Goal: Task Accomplishment & Management: Manage account settings

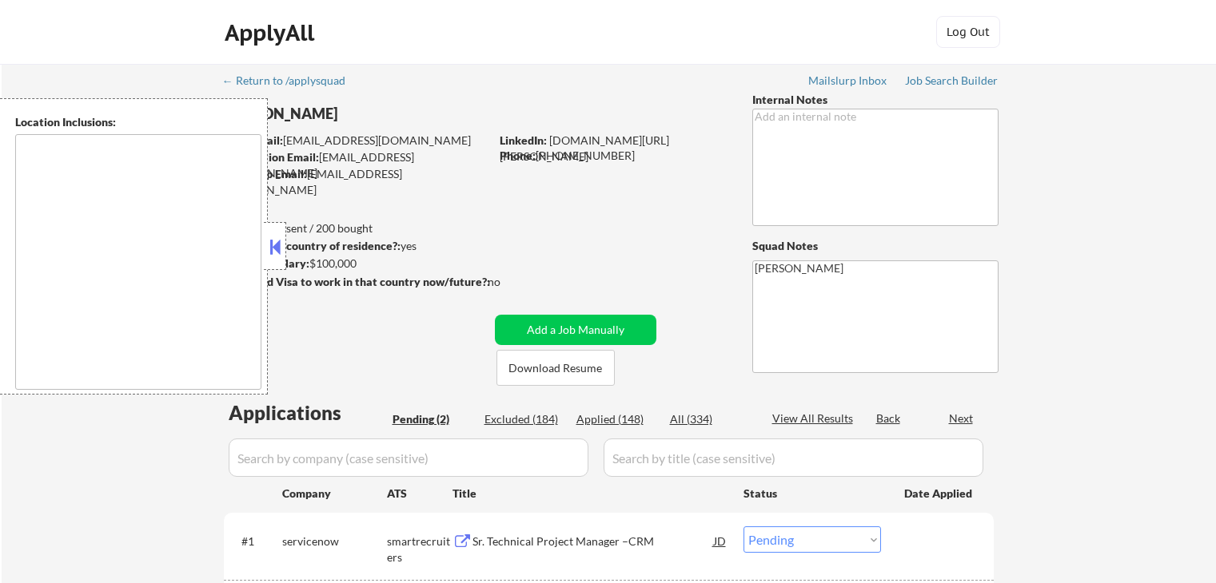
select select ""pending""
type textarea "remote"
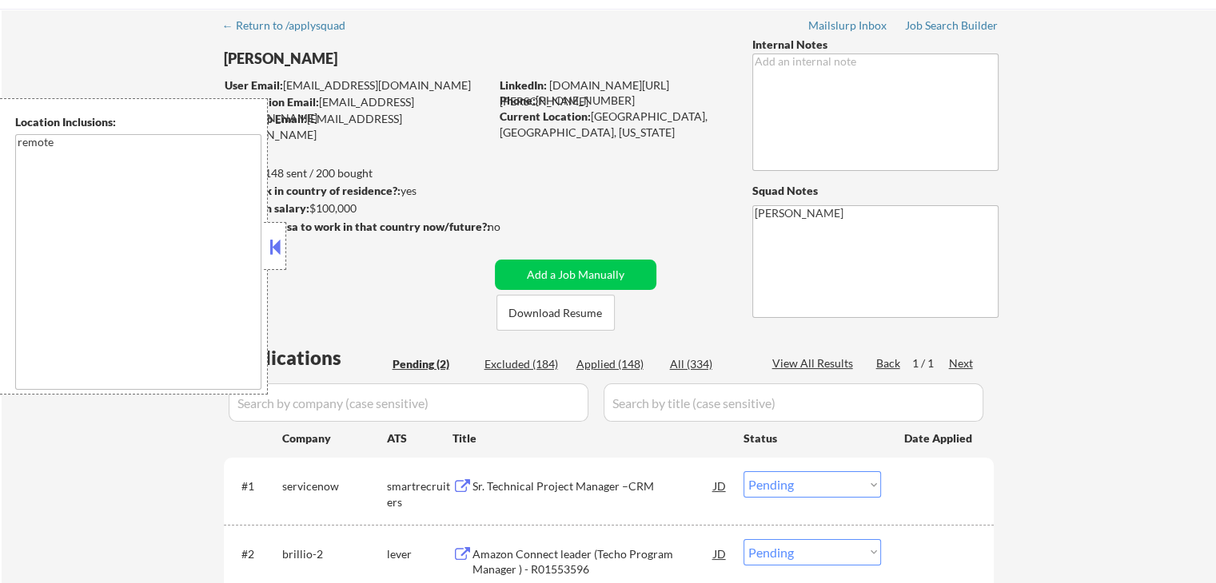
scroll to position [80, 0]
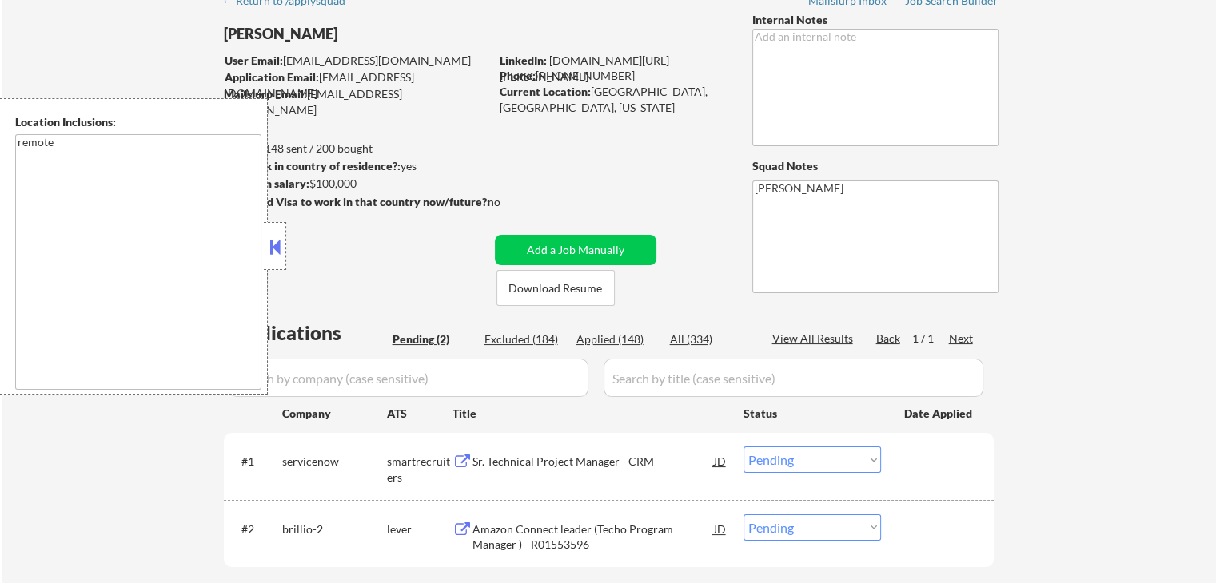
click at [271, 235] on button at bounding box center [275, 247] width 18 height 24
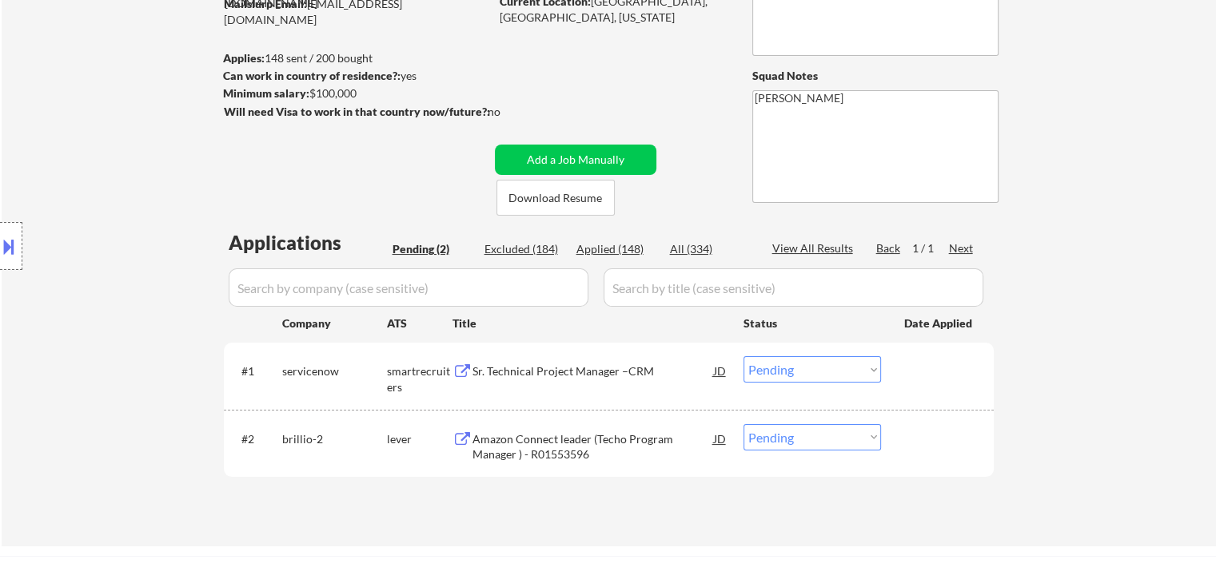
scroll to position [240, 0]
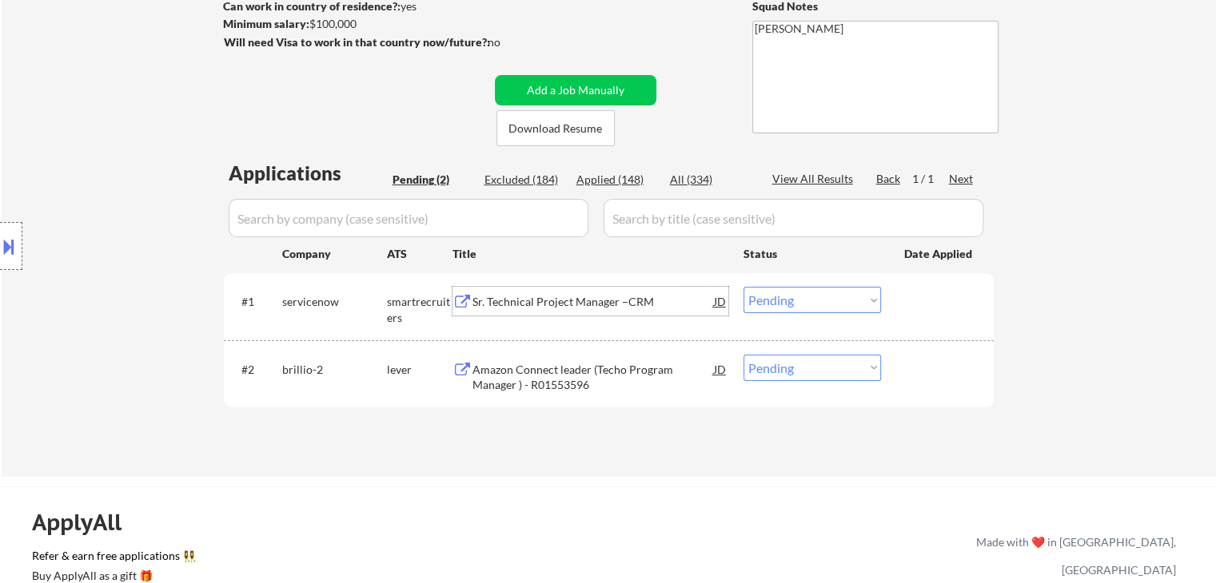
click at [547, 304] on div "Sr. Technical Project Manager –CRM" at bounding box center [592, 302] width 241 height 16
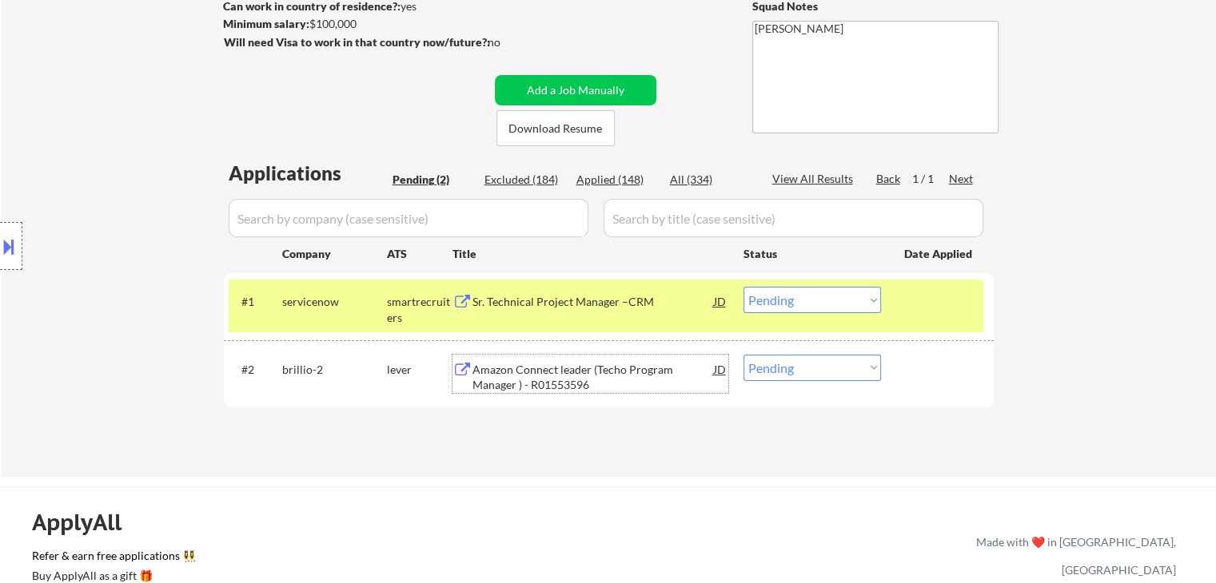
click at [515, 377] on div "Amazon Connect leader (Techo Program Manager ) - R01553596" at bounding box center [592, 377] width 241 height 31
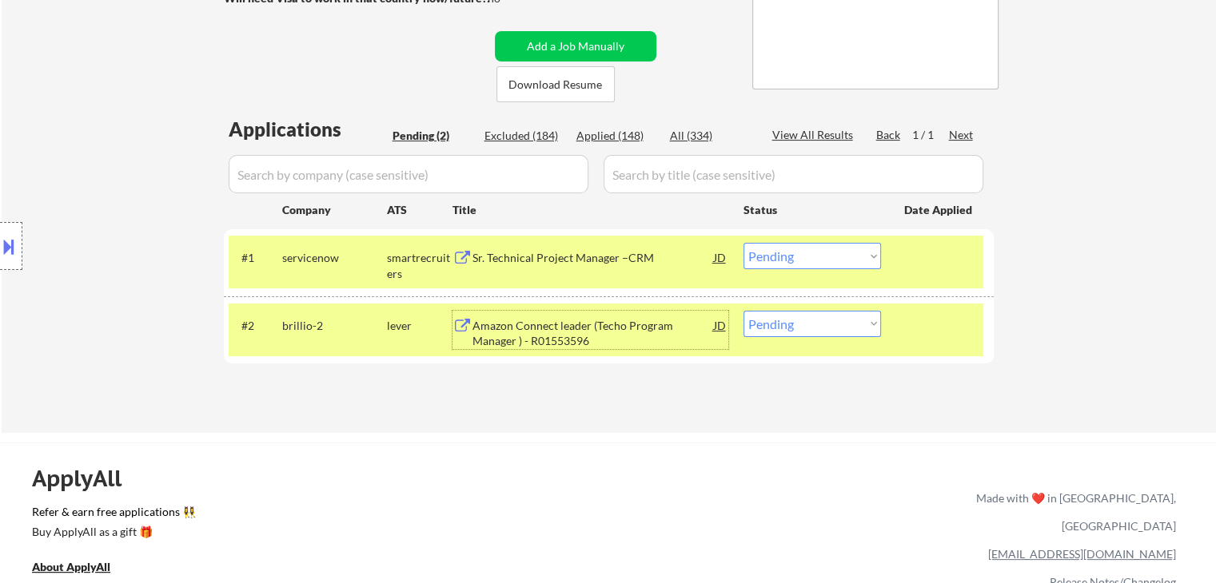
scroll to position [320, 0]
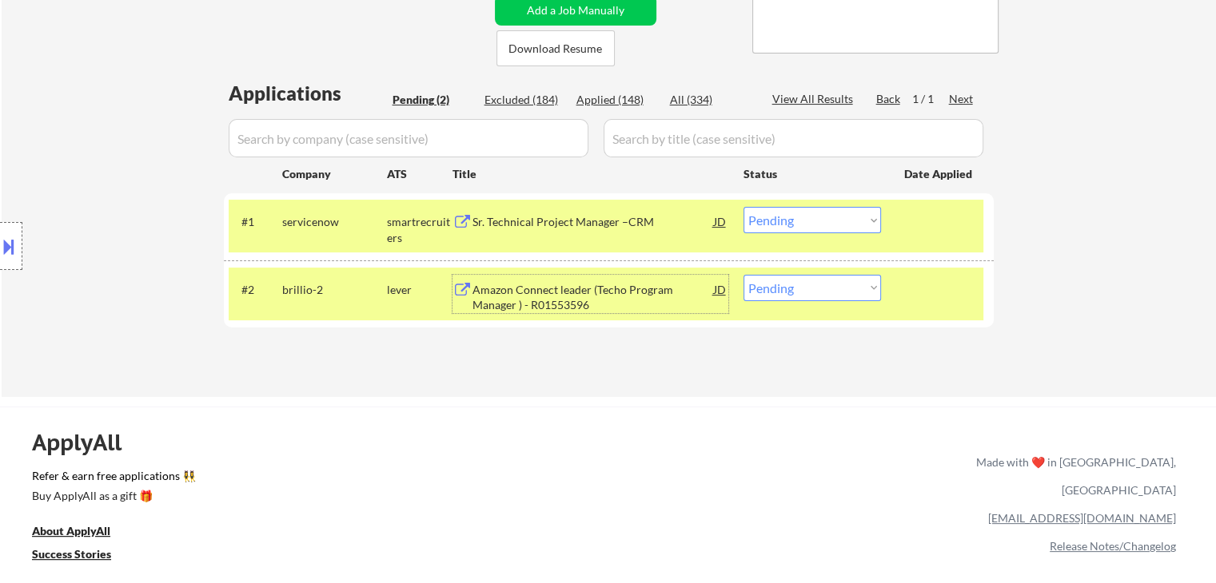
click at [774, 224] on select "Choose an option... Pending Applied Excluded (Questions) Excluded (Expired) Exc…" at bounding box center [811, 220] width 137 height 26
click at [743, 207] on select "Choose an option... Pending Applied Excluded (Questions) Excluded (Expired) Exc…" at bounding box center [811, 220] width 137 height 26
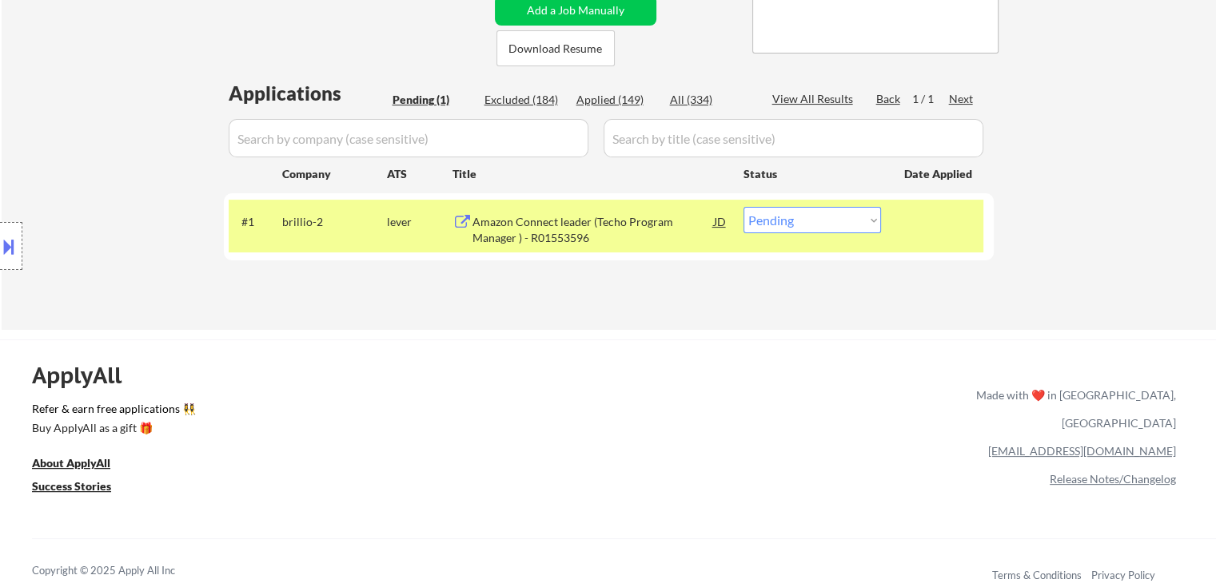
click at [796, 218] on select "Choose an option... Pending Applied Excluded (Questions) Excluded (Expired) Exc…" at bounding box center [811, 220] width 137 height 26
click at [810, 232] on select "Choose an option... Pending Applied Excluded (Questions) Excluded (Expired) Exc…" at bounding box center [811, 220] width 137 height 26
select select ""applied""
click at [743, 207] on select "Choose an option... Pending Applied Excluded (Questions) Excluded (Expired) Exc…" at bounding box center [811, 220] width 137 height 26
select select ""applied""
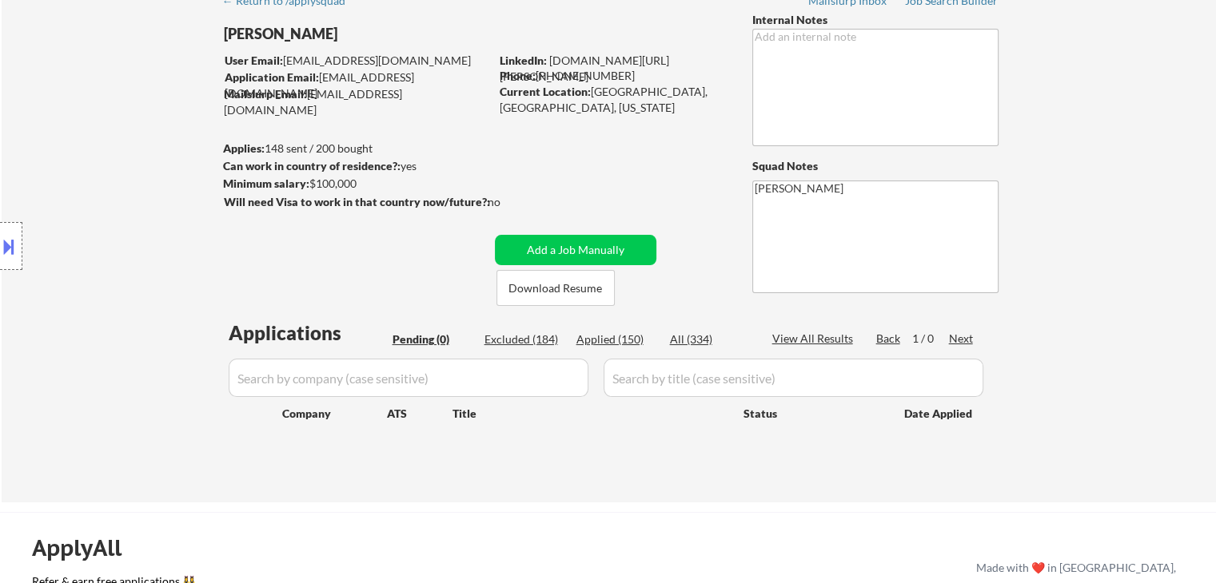
scroll to position [160, 0]
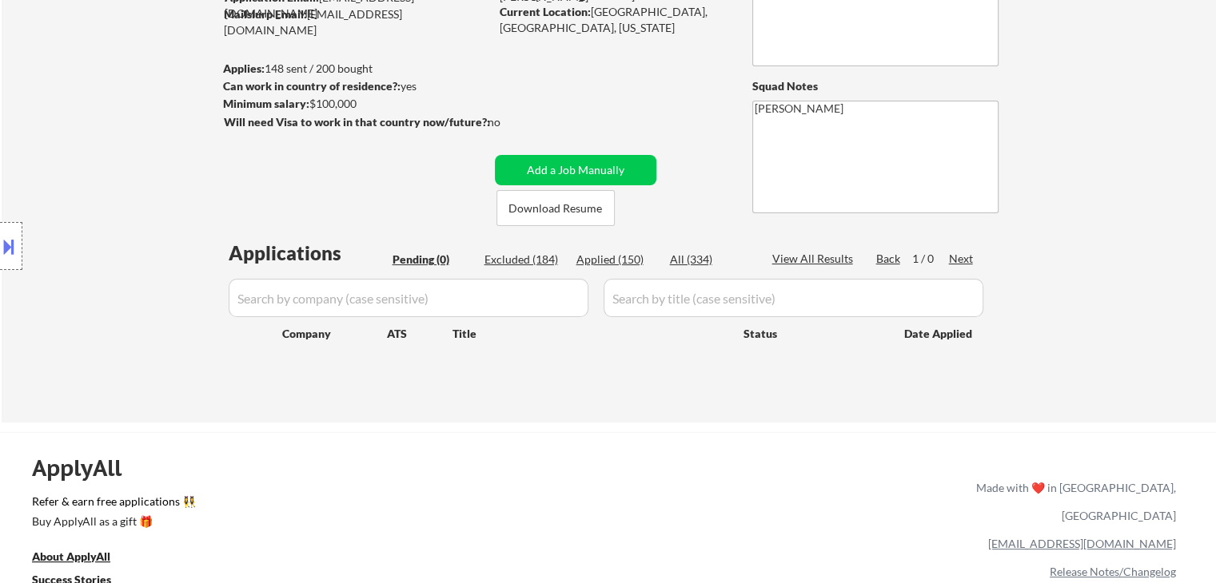
click at [627, 255] on div "Applied (150)" at bounding box center [616, 260] width 80 height 16
select select ""applied""
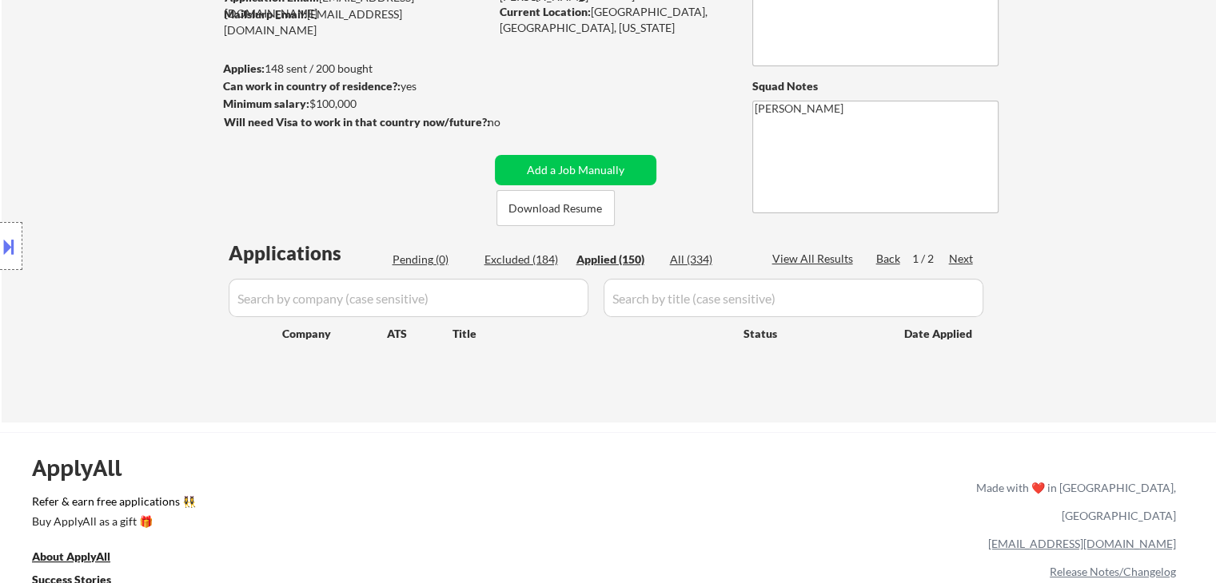
select select ""applied""
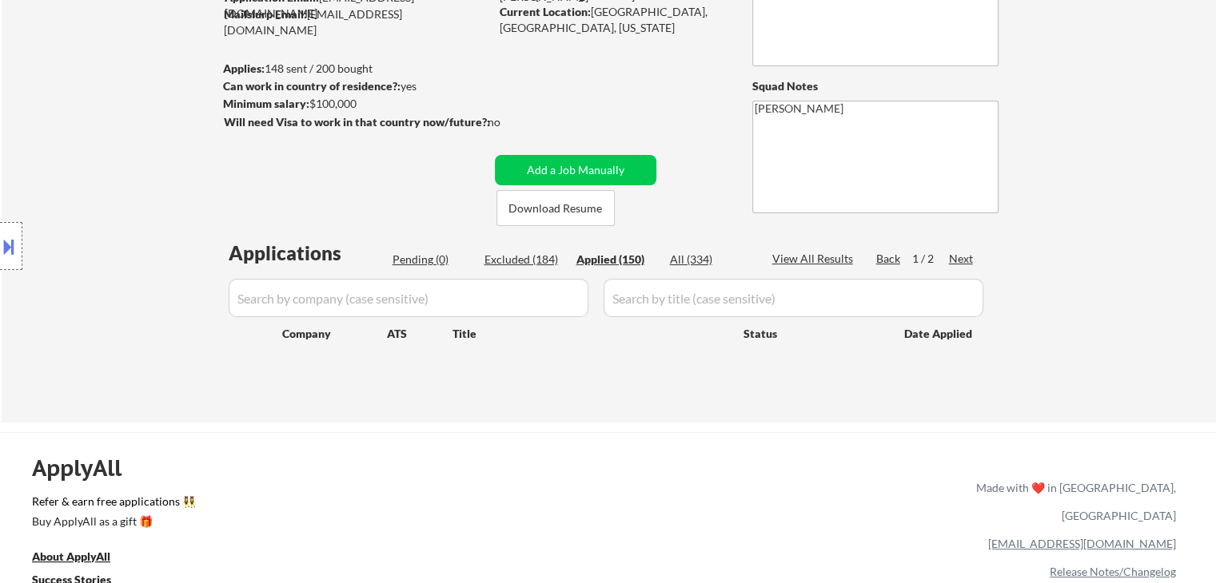
select select ""applied""
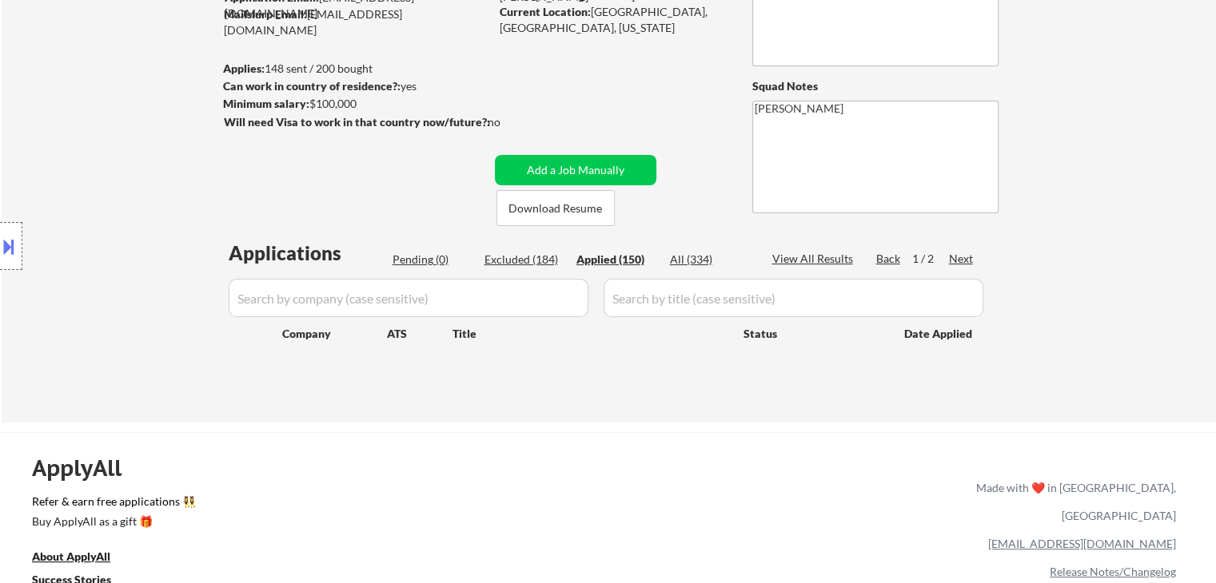
select select ""applied""
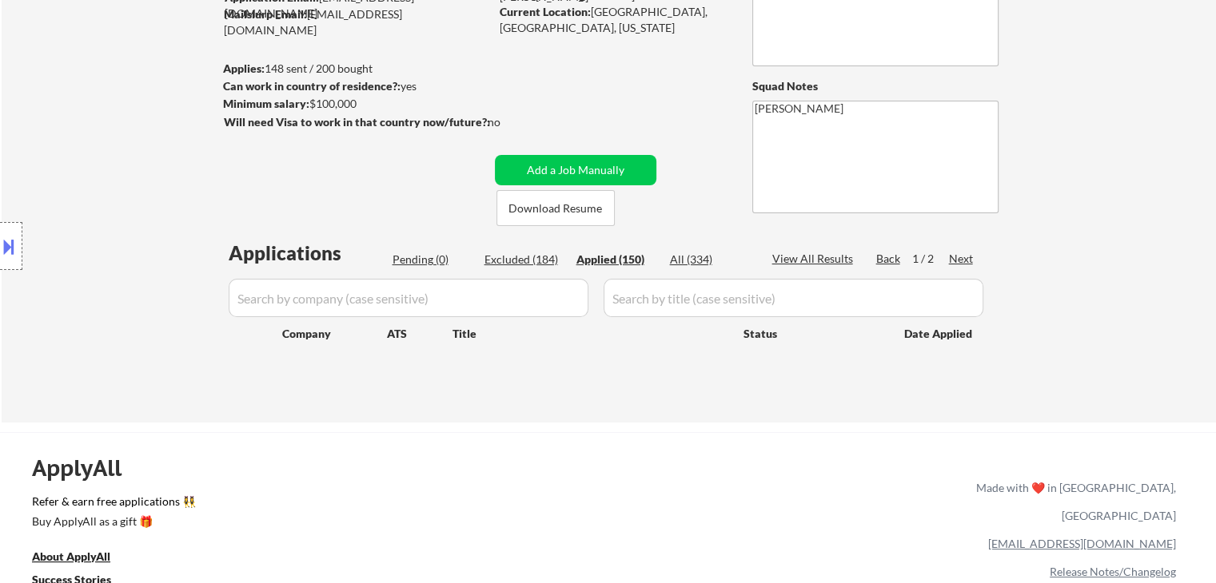
select select ""applied""
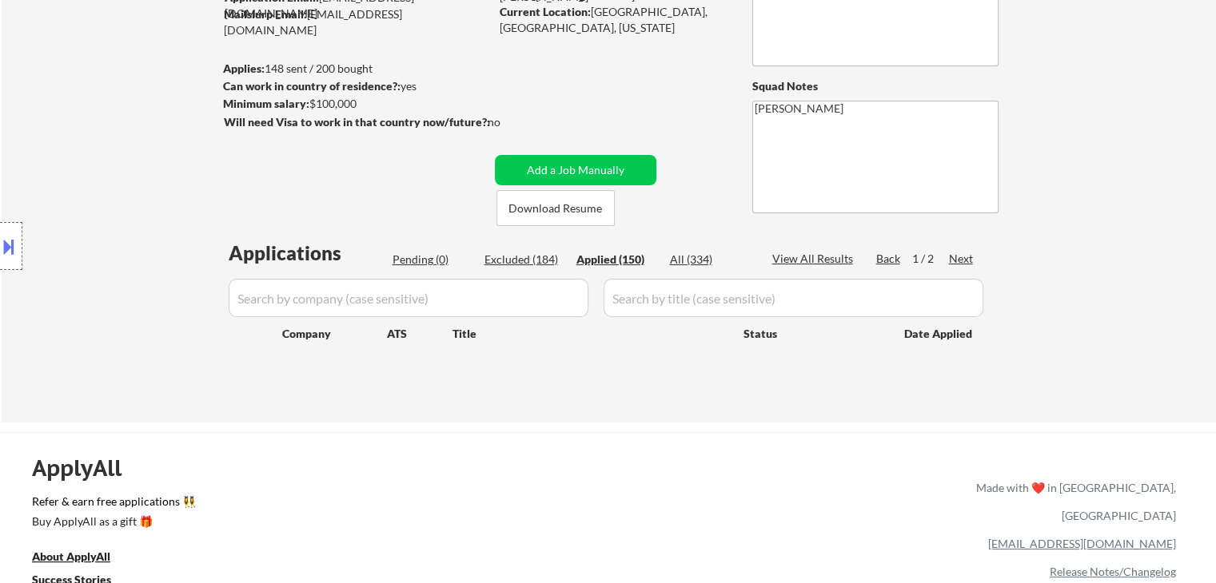
select select ""applied""
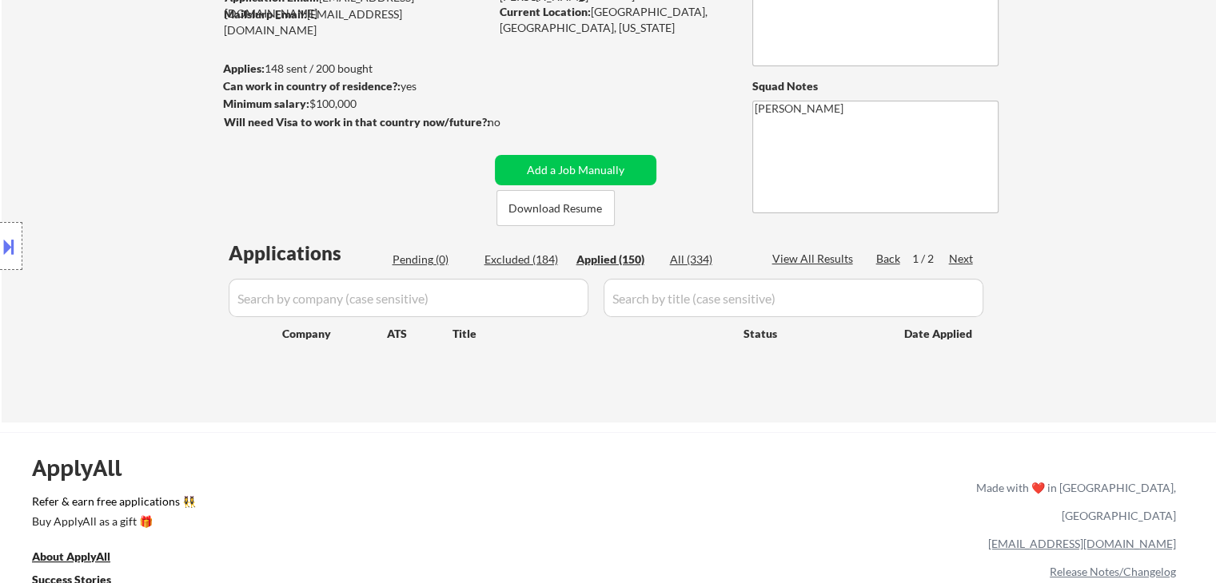
select select ""applied""
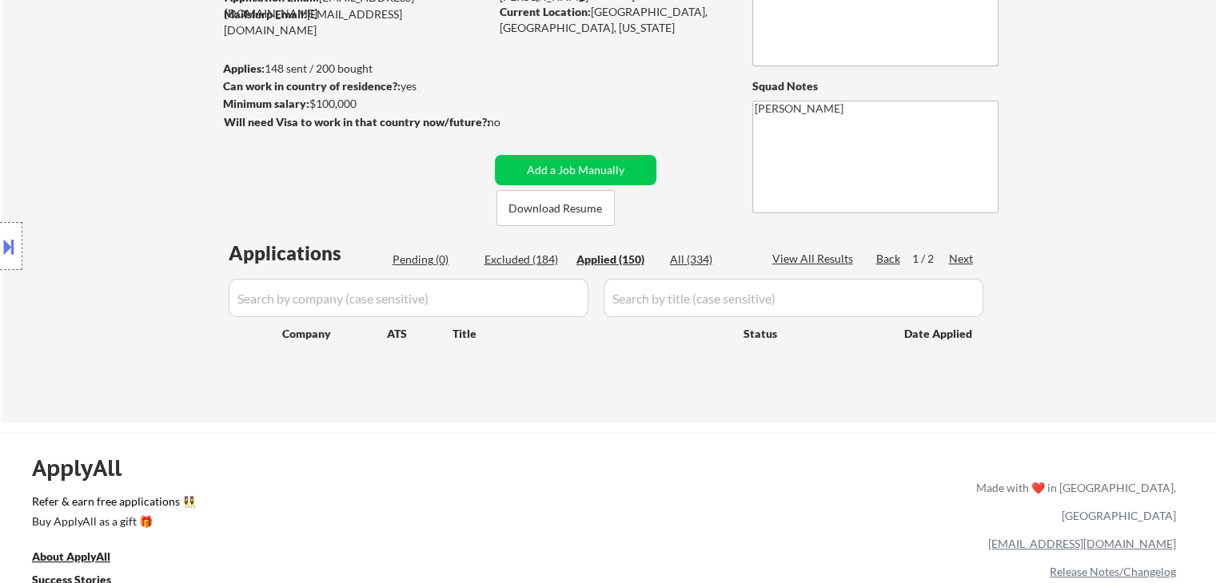
select select ""applied""
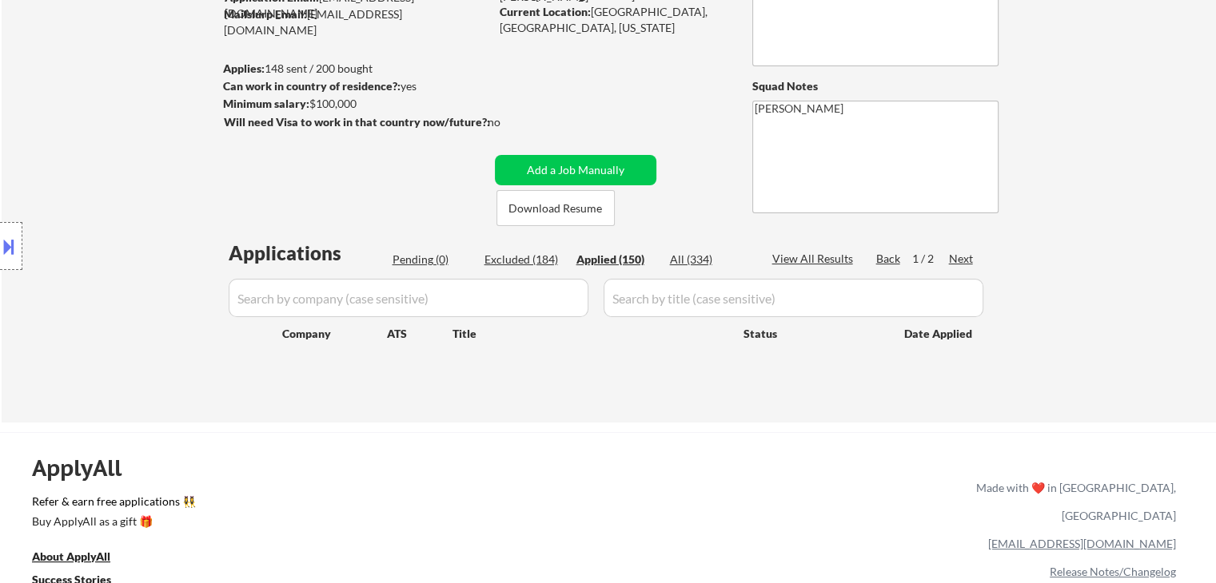
select select ""applied""
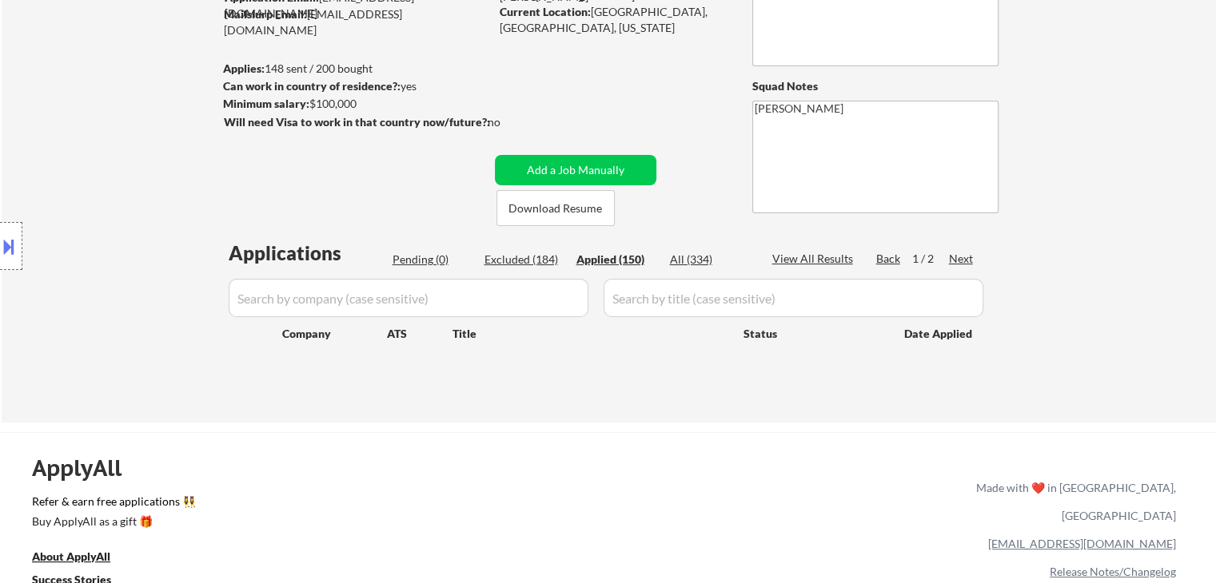
select select ""applied""
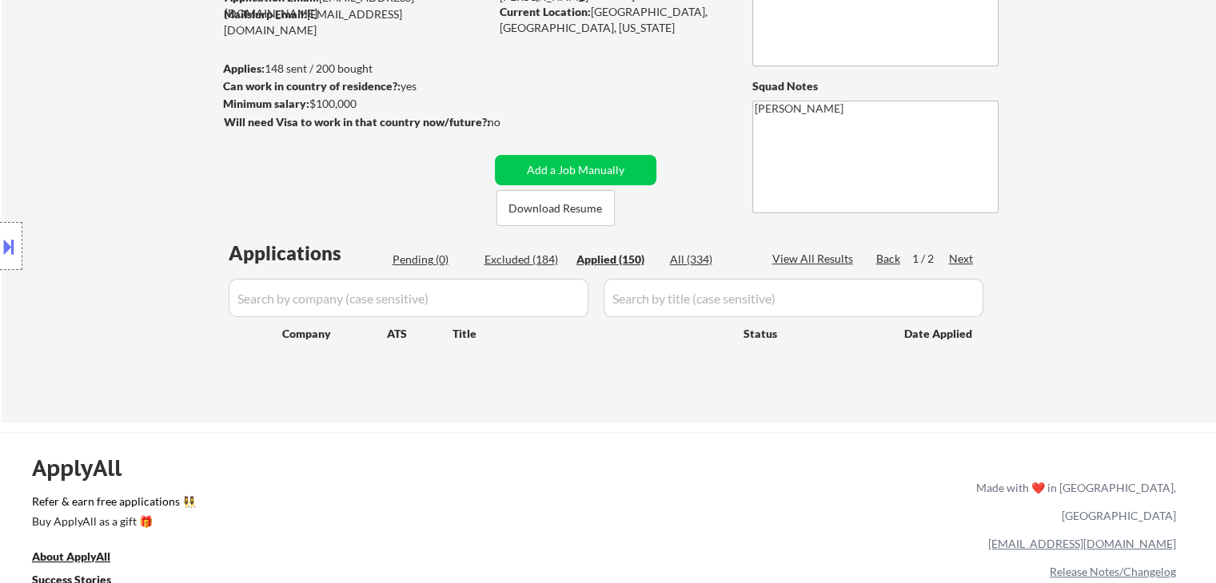
select select ""applied""
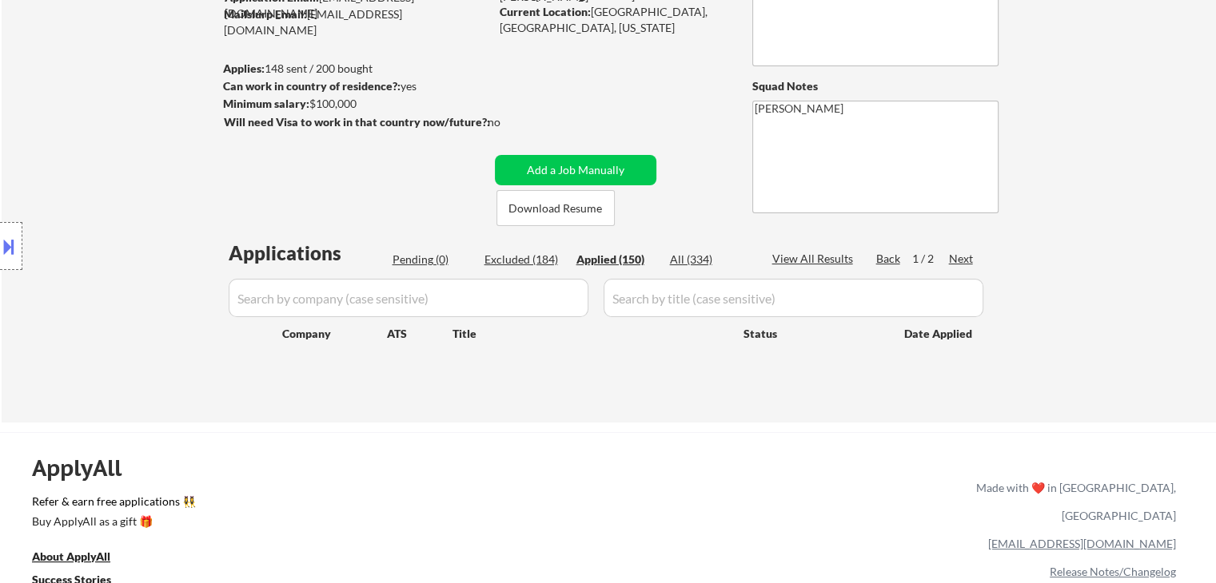
select select ""applied""
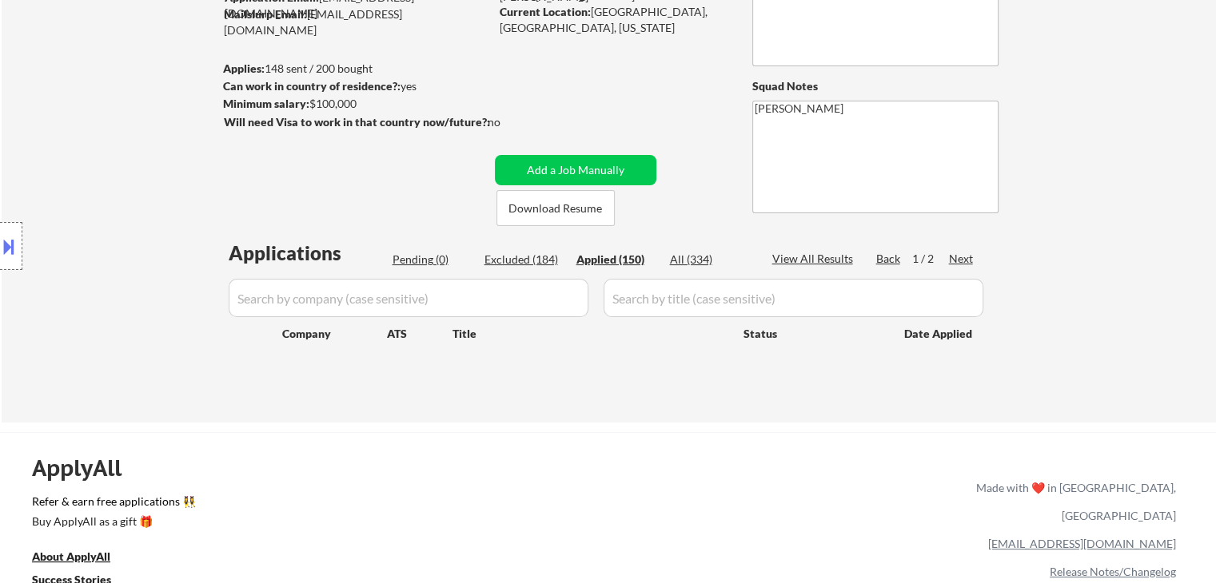
select select ""applied""
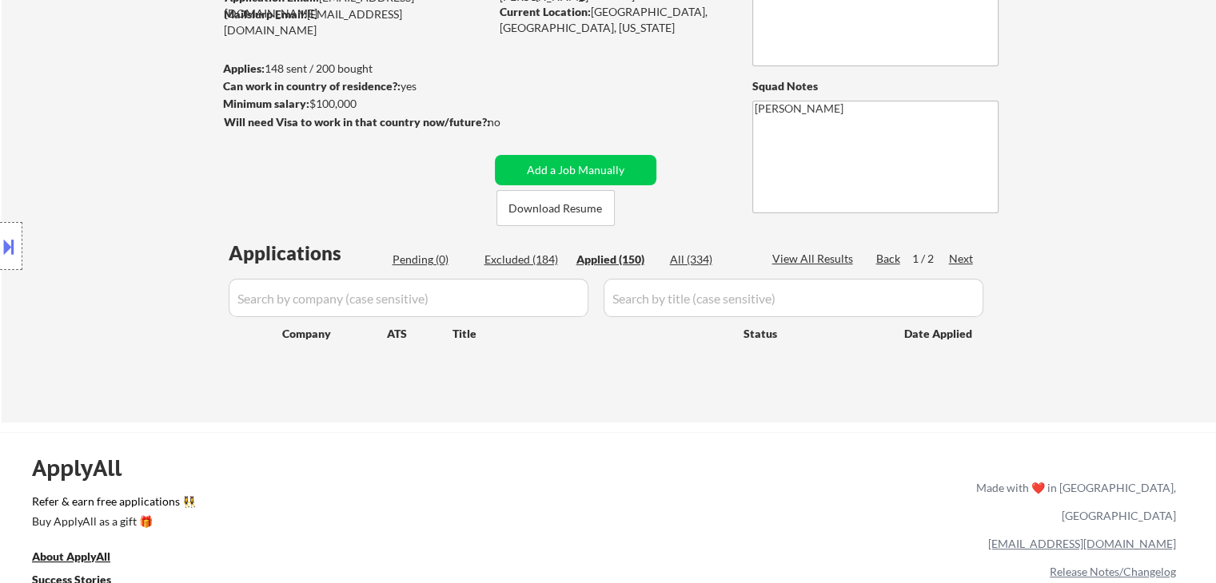
select select ""applied""
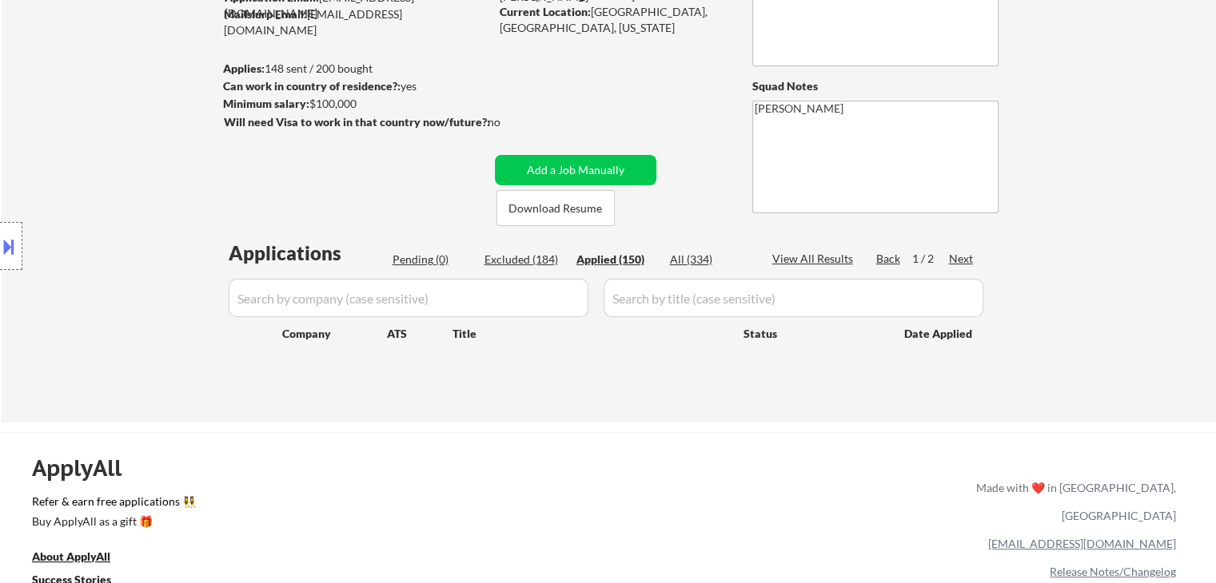
select select ""applied""
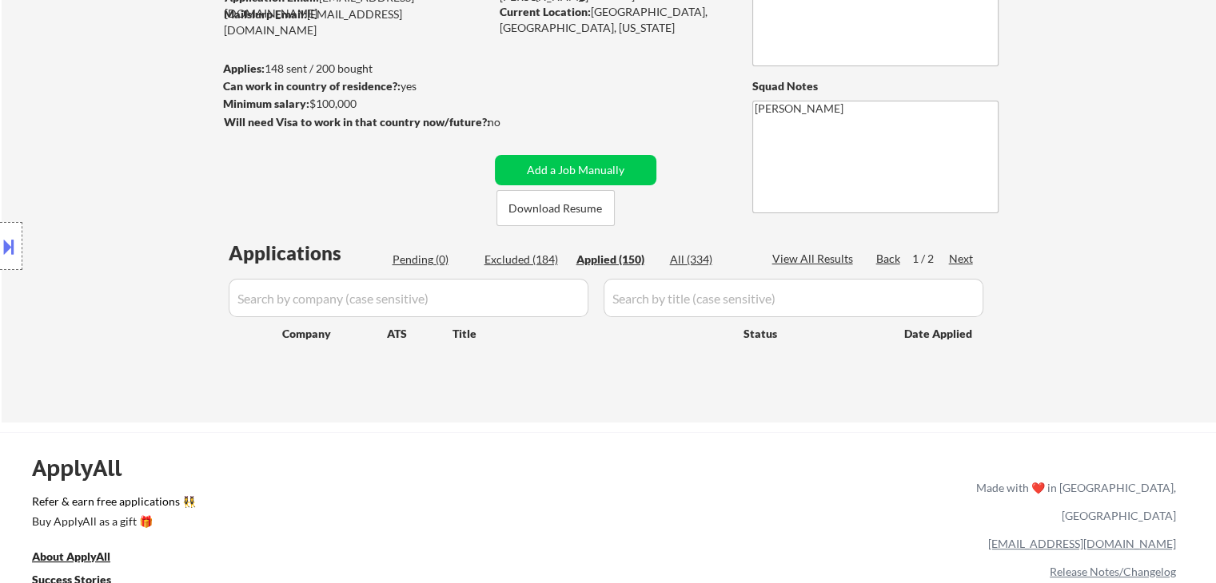
select select ""applied""
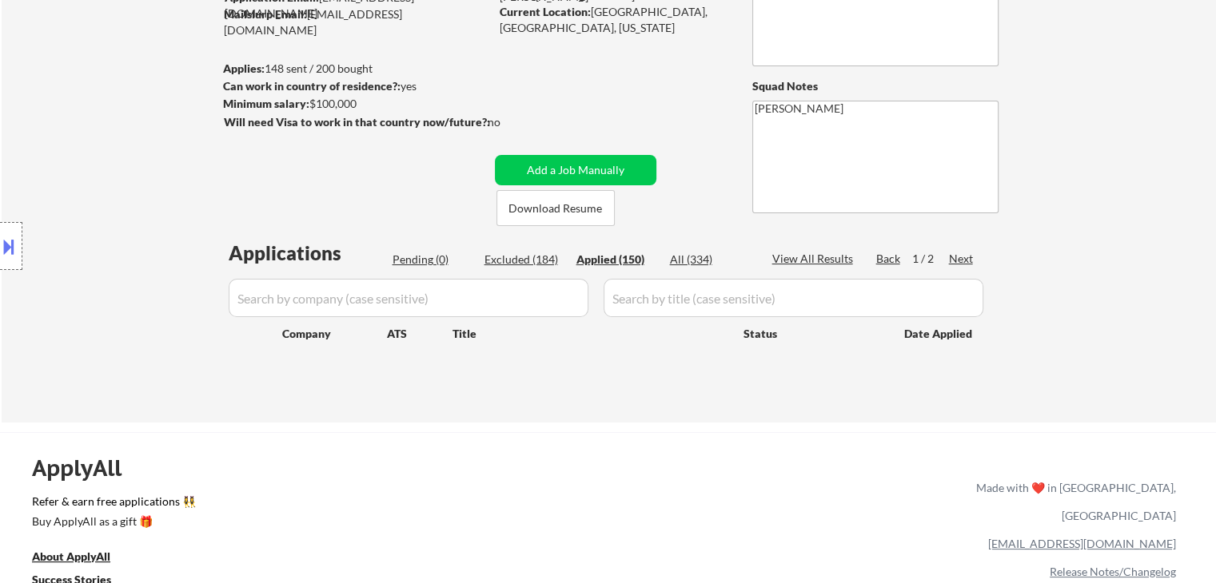
select select ""applied""
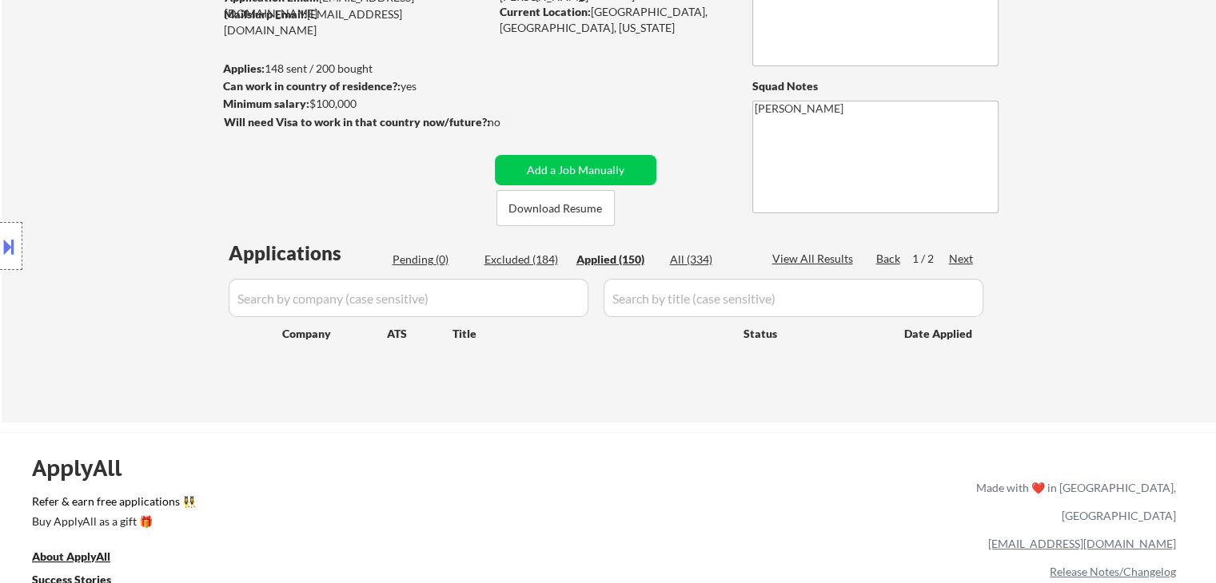
select select ""applied""
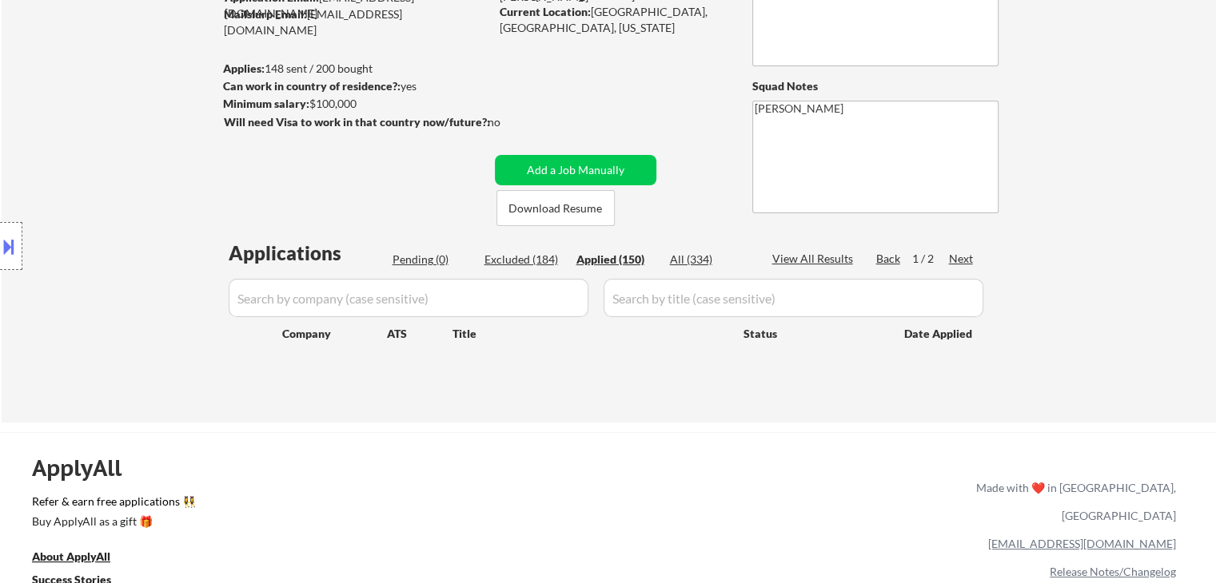
select select ""applied""
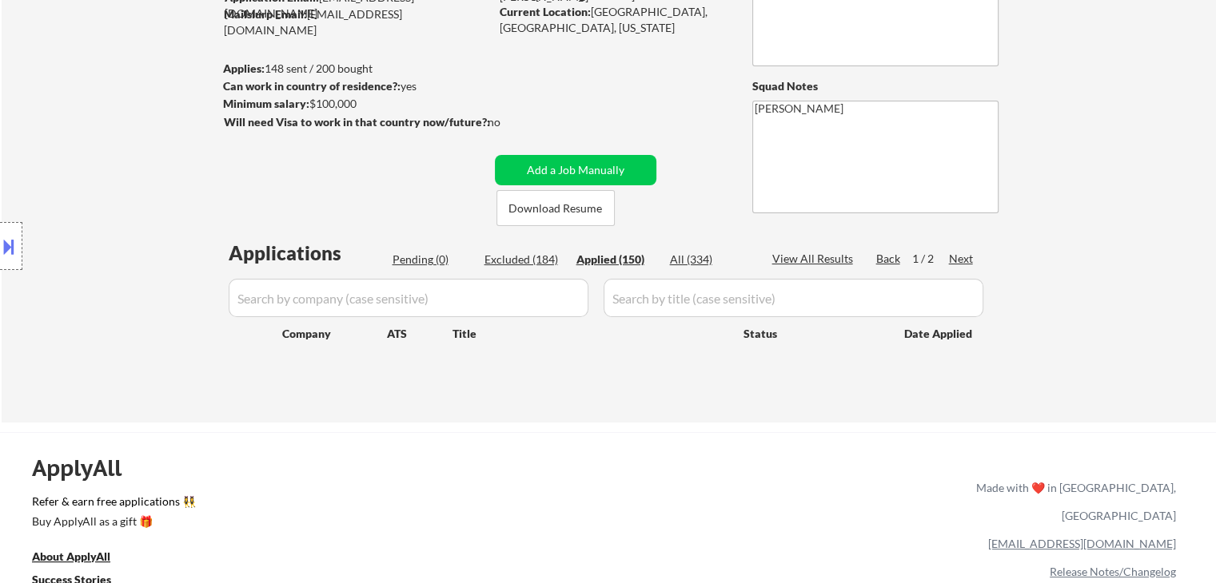
select select ""applied""
